Goal: Task Accomplishment & Management: Use online tool/utility

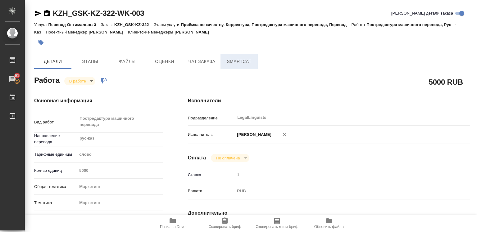
click at [237, 61] on span "SmartCat" at bounding box center [239, 62] width 30 height 8
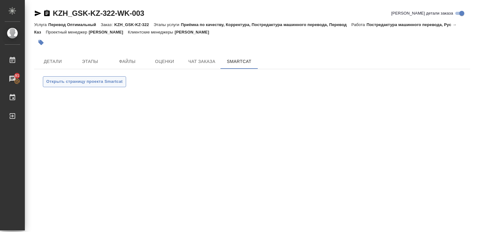
click at [106, 79] on span "Открыть страницу проекта Smartcat" at bounding box center [84, 81] width 76 height 7
click at [52, 60] on span "Детали" at bounding box center [53, 62] width 30 height 8
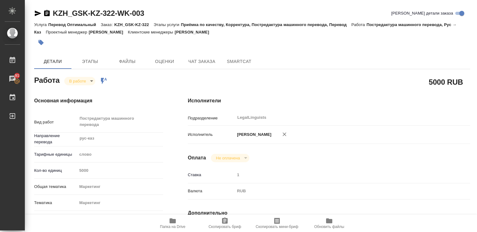
type textarea "x"
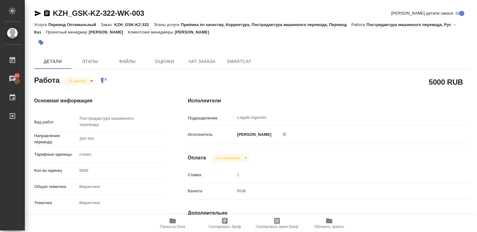
type textarea "x"
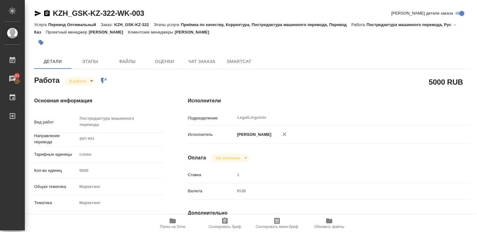
type textarea "x"
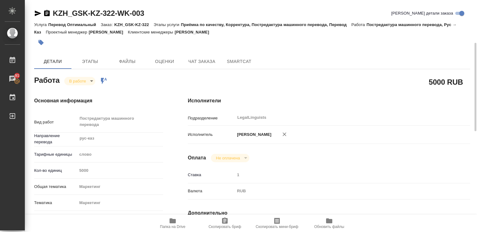
type textarea "x"
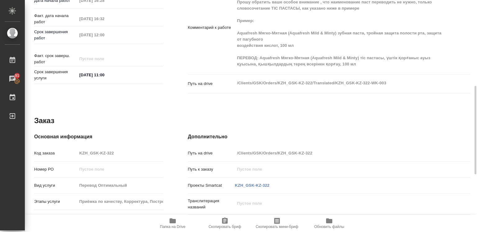
scroll to position [242, 0]
